Goal: Task Accomplishment & Management: Manage account settings

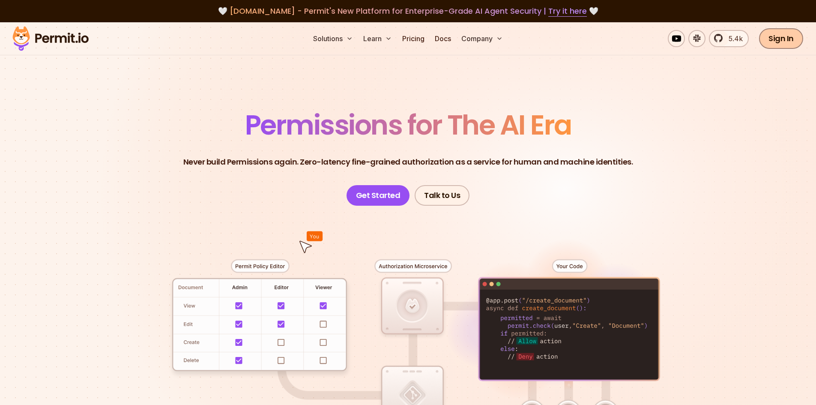
click at [792, 38] on link "Sign In" at bounding box center [781, 38] width 44 height 21
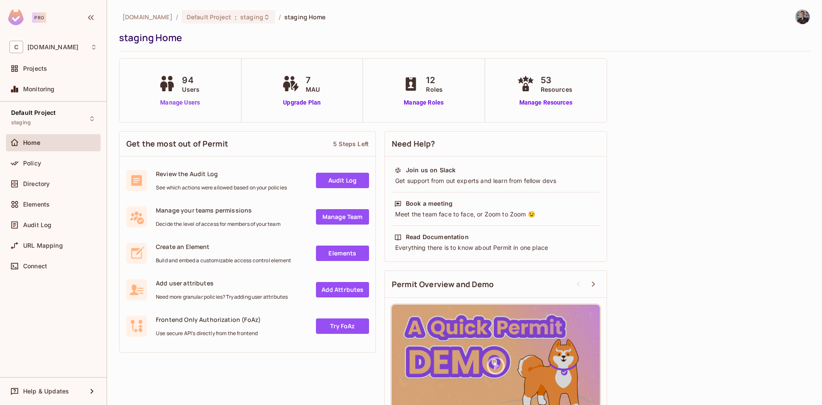
click at [191, 102] on link "Manage Users" at bounding box center [180, 102] width 48 height 9
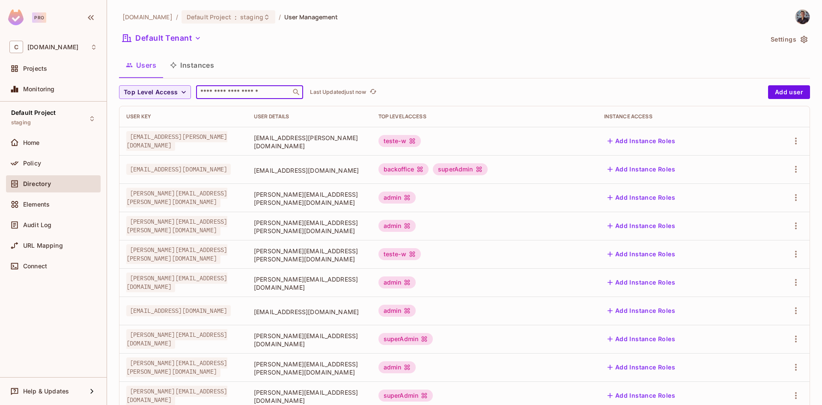
click at [259, 96] on input "text" at bounding box center [244, 92] width 90 height 9
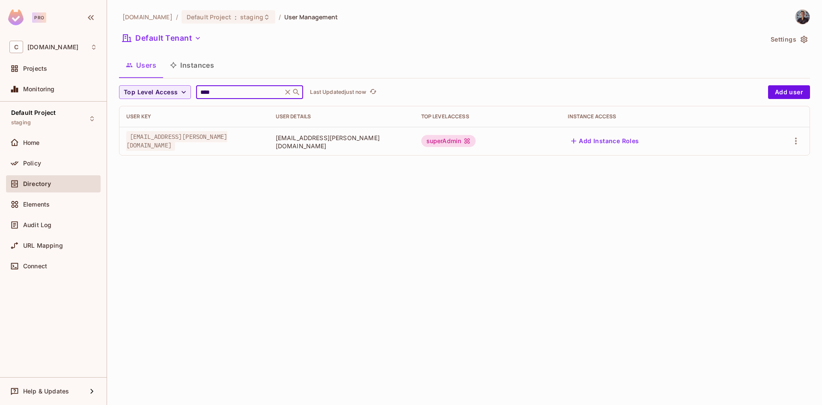
type input "****"
click at [796, 140] on icon "button" at bounding box center [796, 140] width 2 height 7
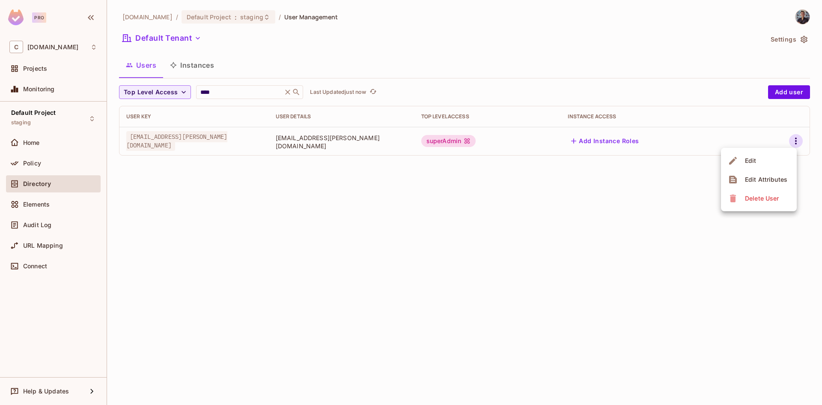
click at [755, 161] on div "Edit" at bounding box center [751, 160] width 12 height 9
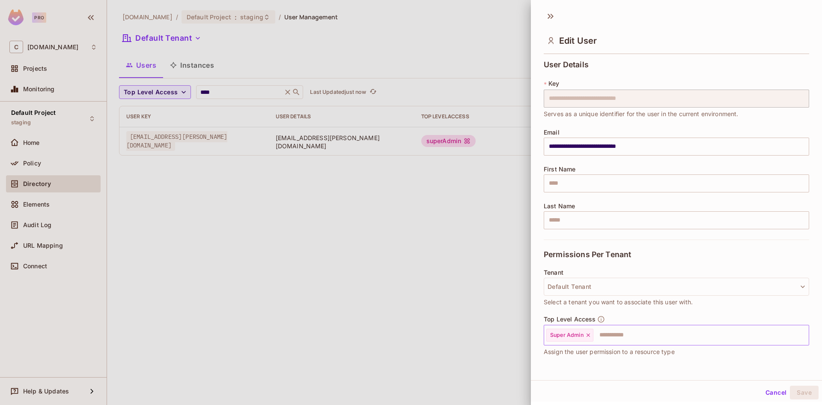
click at [591, 334] on icon at bounding box center [588, 335] width 6 height 6
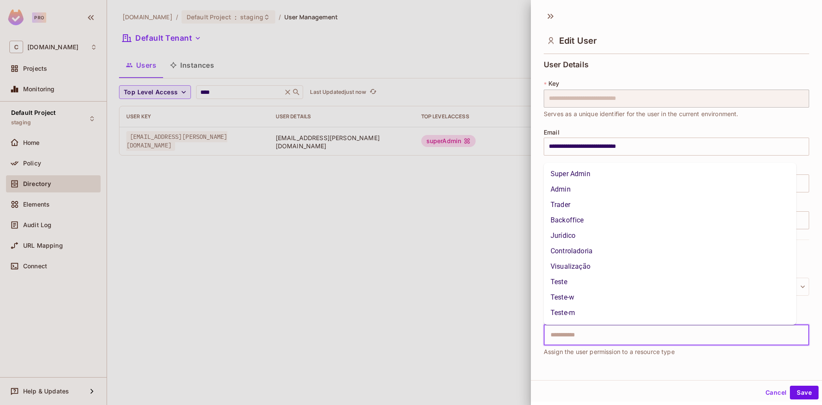
click at [593, 334] on input "text" at bounding box center [669, 334] width 247 height 17
click at [587, 207] on li "Trader" at bounding box center [670, 204] width 253 height 15
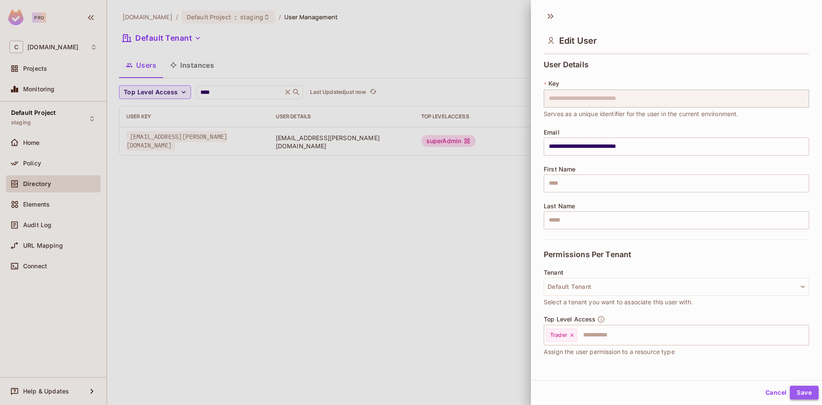
click at [804, 388] on button "Save" at bounding box center [804, 392] width 29 height 14
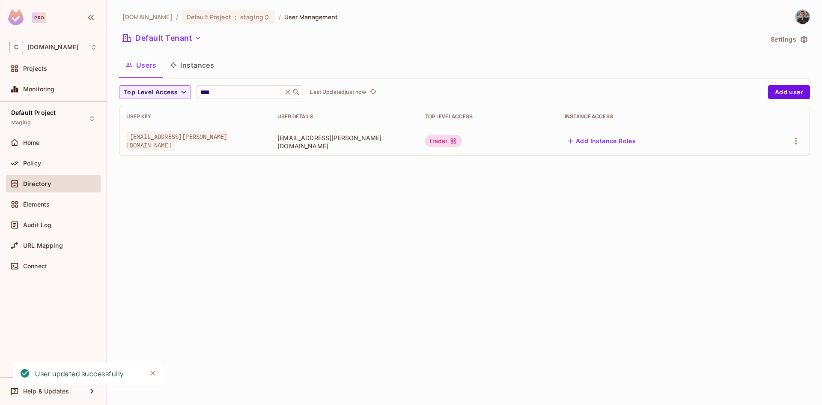
click at [639, 181] on div "[DOMAIN_NAME] / Default Project : staging / User Management Default Tenant Sett…" at bounding box center [464, 202] width 715 height 405
click at [787, 143] on div at bounding box center [780, 141] width 46 height 14
click at [793, 141] on icon "button" at bounding box center [796, 141] width 10 height 10
click at [754, 161] on div "Edit" at bounding box center [751, 160] width 12 height 9
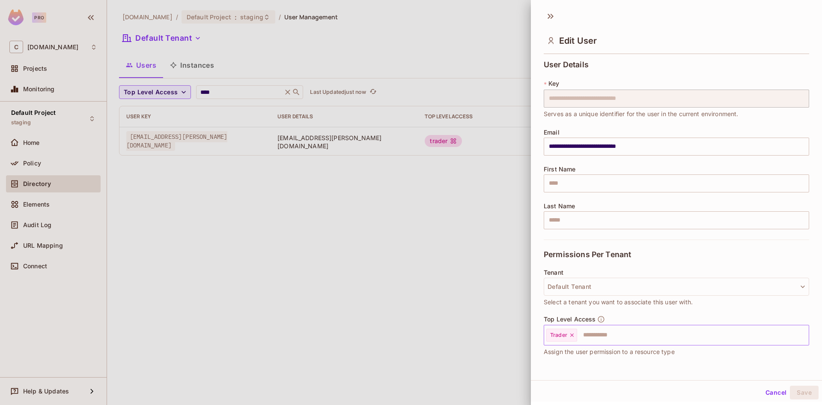
click at [573, 335] on icon at bounding box center [571, 334] width 3 height 3
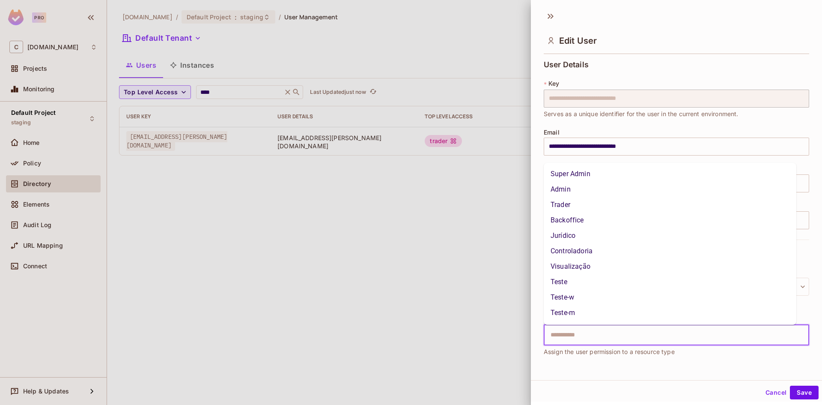
click at [578, 336] on input "text" at bounding box center [669, 334] width 247 height 17
click at [581, 224] on li "Backoffice" at bounding box center [670, 219] width 253 height 15
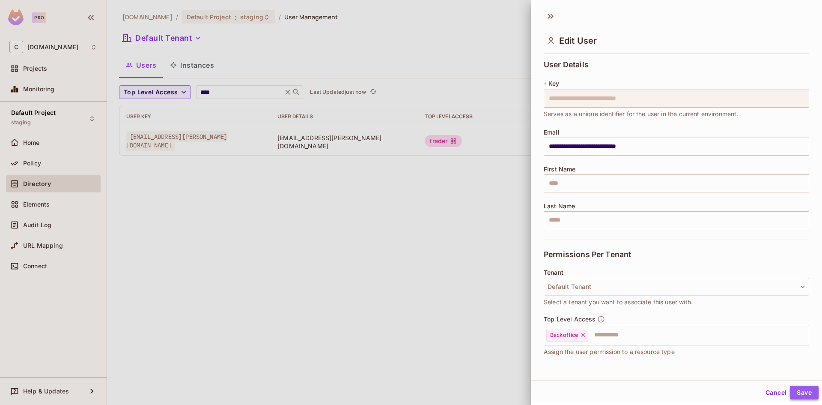
click at [792, 387] on button "Save" at bounding box center [804, 392] width 29 height 14
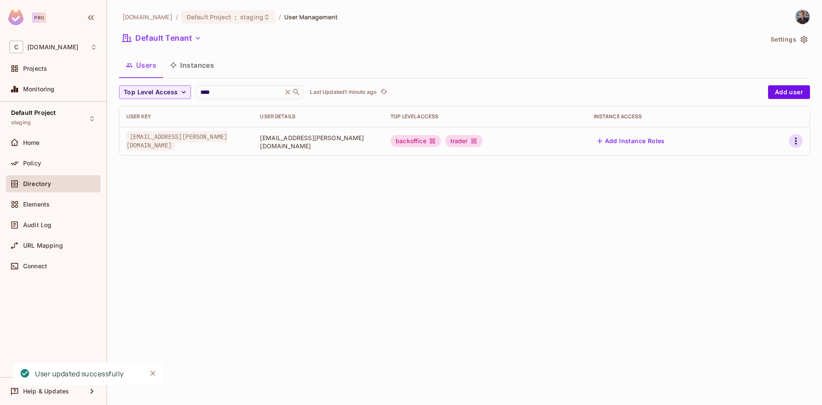
click at [796, 143] on icon "button" at bounding box center [796, 140] width 2 height 7
click at [748, 164] on div "Edit" at bounding box center [751, 160] width 12 height 9
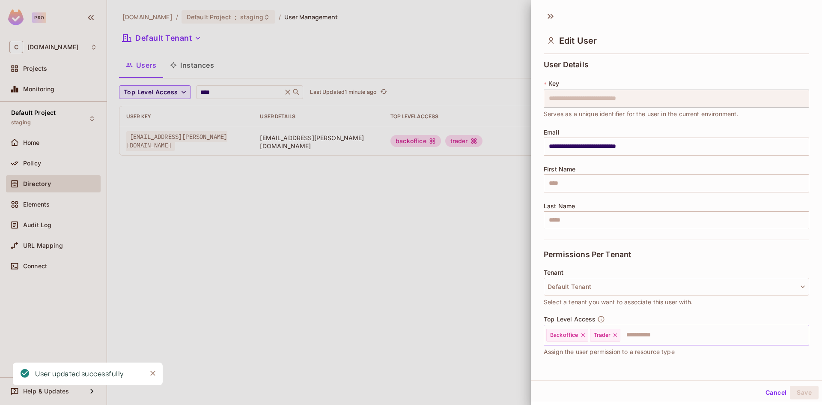
click at [582, 334] on icon at bounding box center [582, 334] width 3 height 3
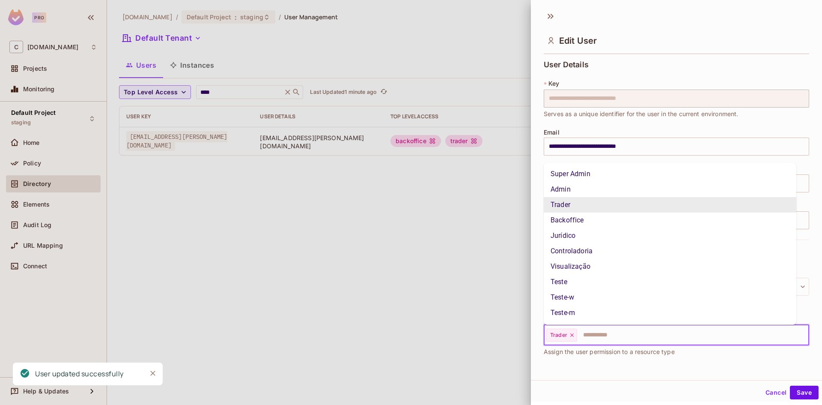
click at [582, 334] on input "text" at bounding box center [685, 334] width 215 height 17
click at [575, 336] on icon at bounding box center [572, 335] width 6 height 6
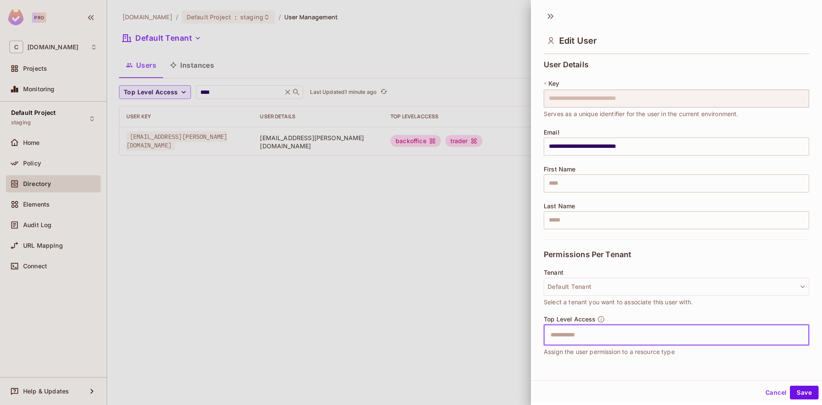
click at [575, 336] on input "text" at bounding box center [669, 334] width 247 height 17
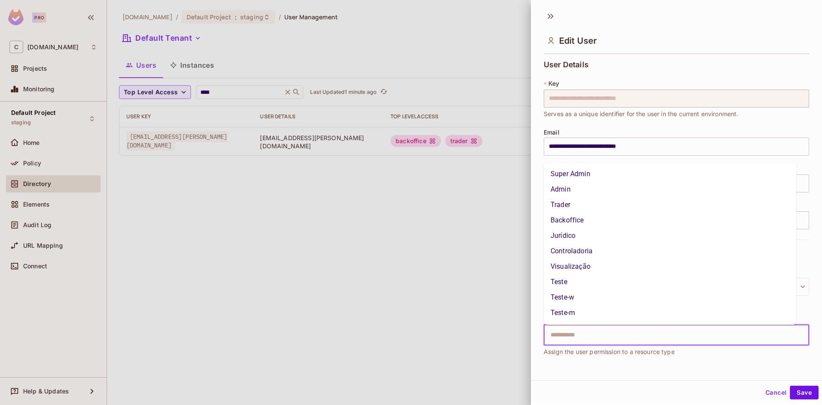
click at [575, 176] on li "Super Admin" at bounding box center [670, 173] width 253 height 15
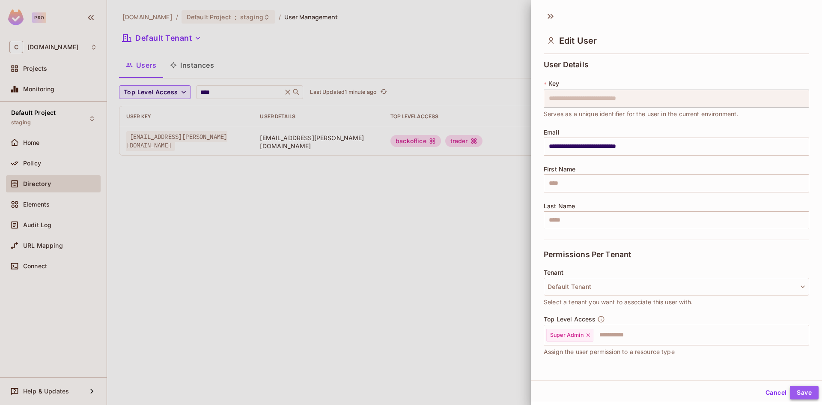
click at [802, 389] on button "Save" at bounding box center [804, 392] width 29 height 14
